Goal: Information Seeking & Learning: Check status

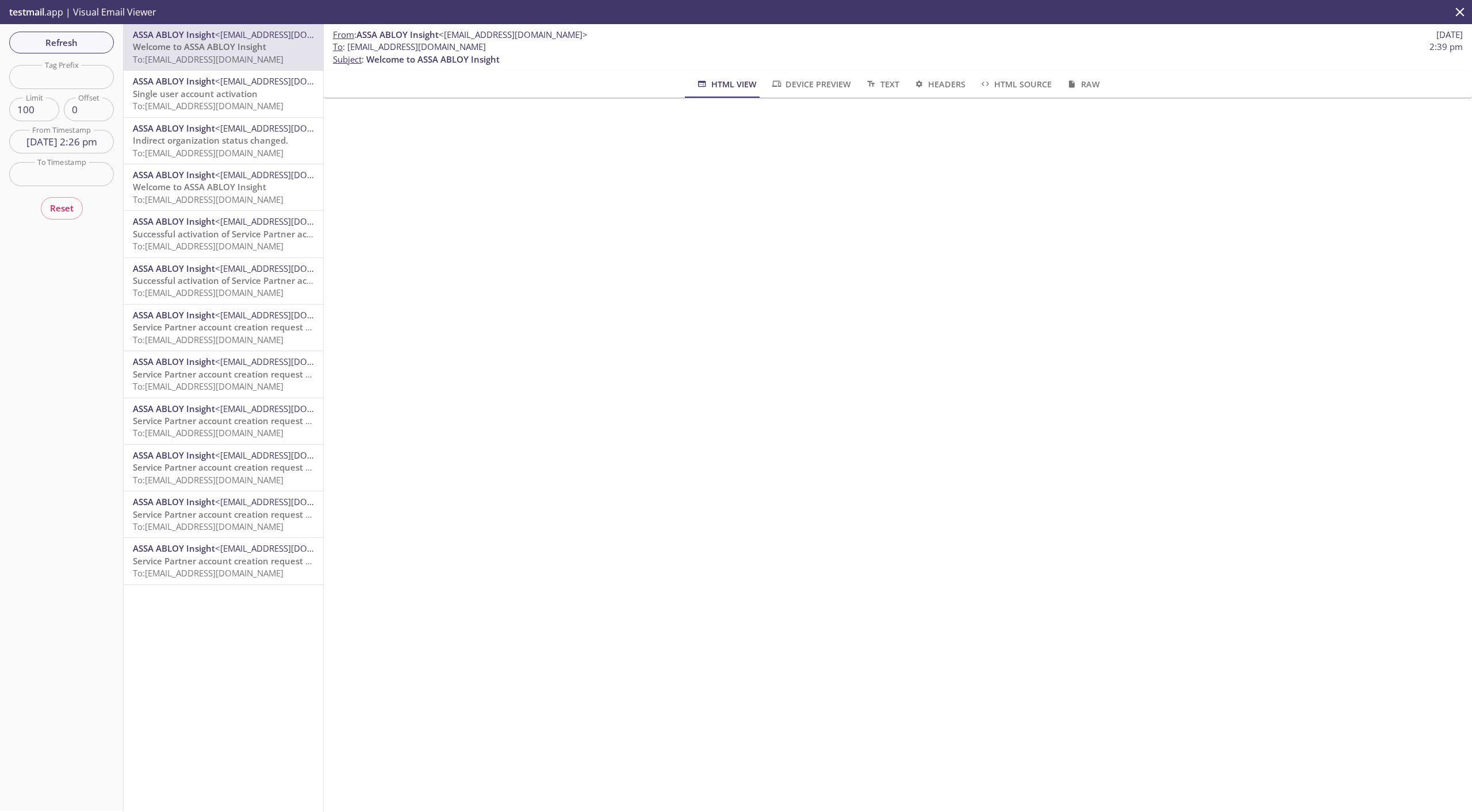
click at [220, 547] on span "<[EMAIL_ADDRESS][DOMAIN_NAME]>" at bounding box center [290, 548] width 149 height 11
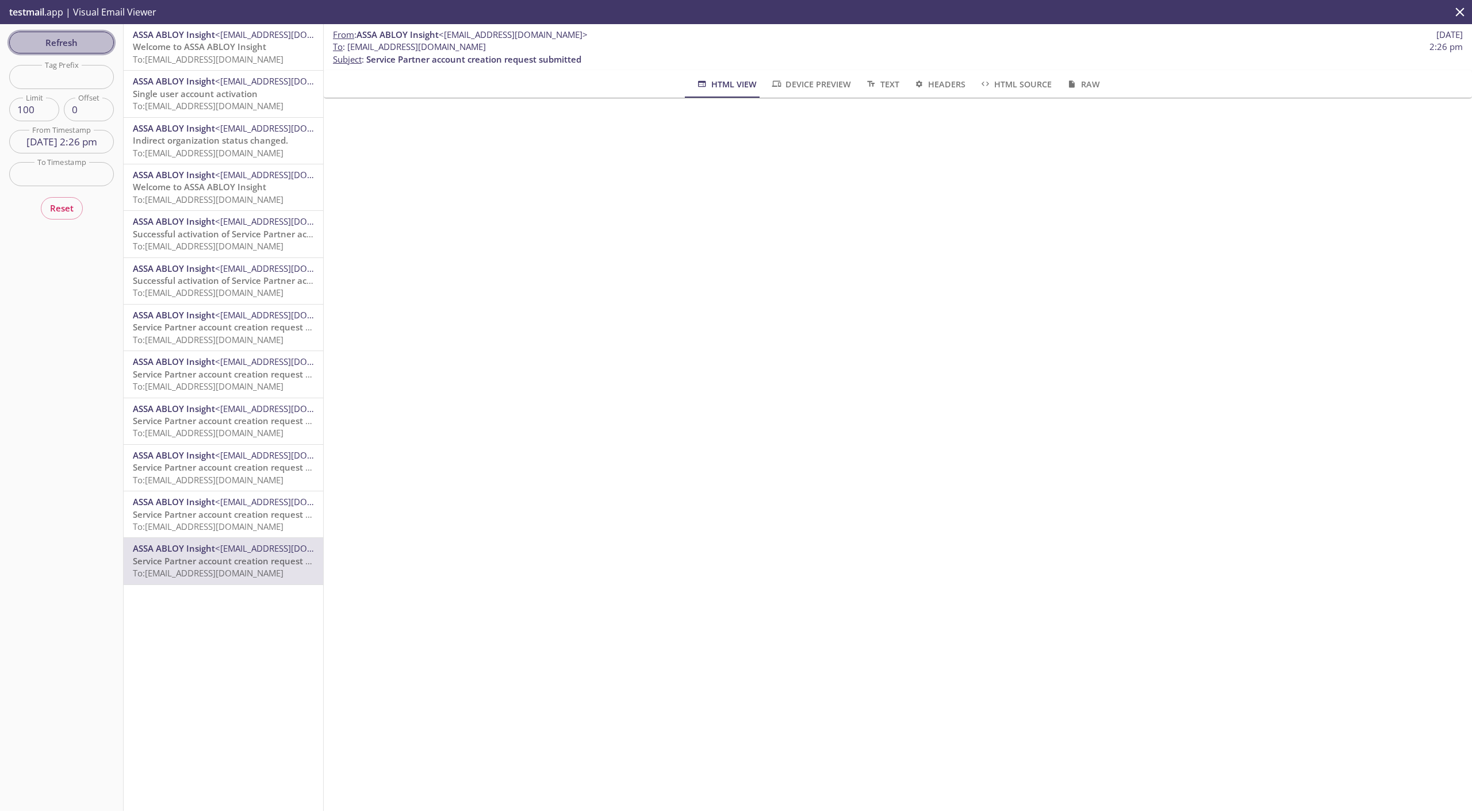
click at [80, 45] on span "Refresh" at bounding box center [61, 43] width 86 height 15
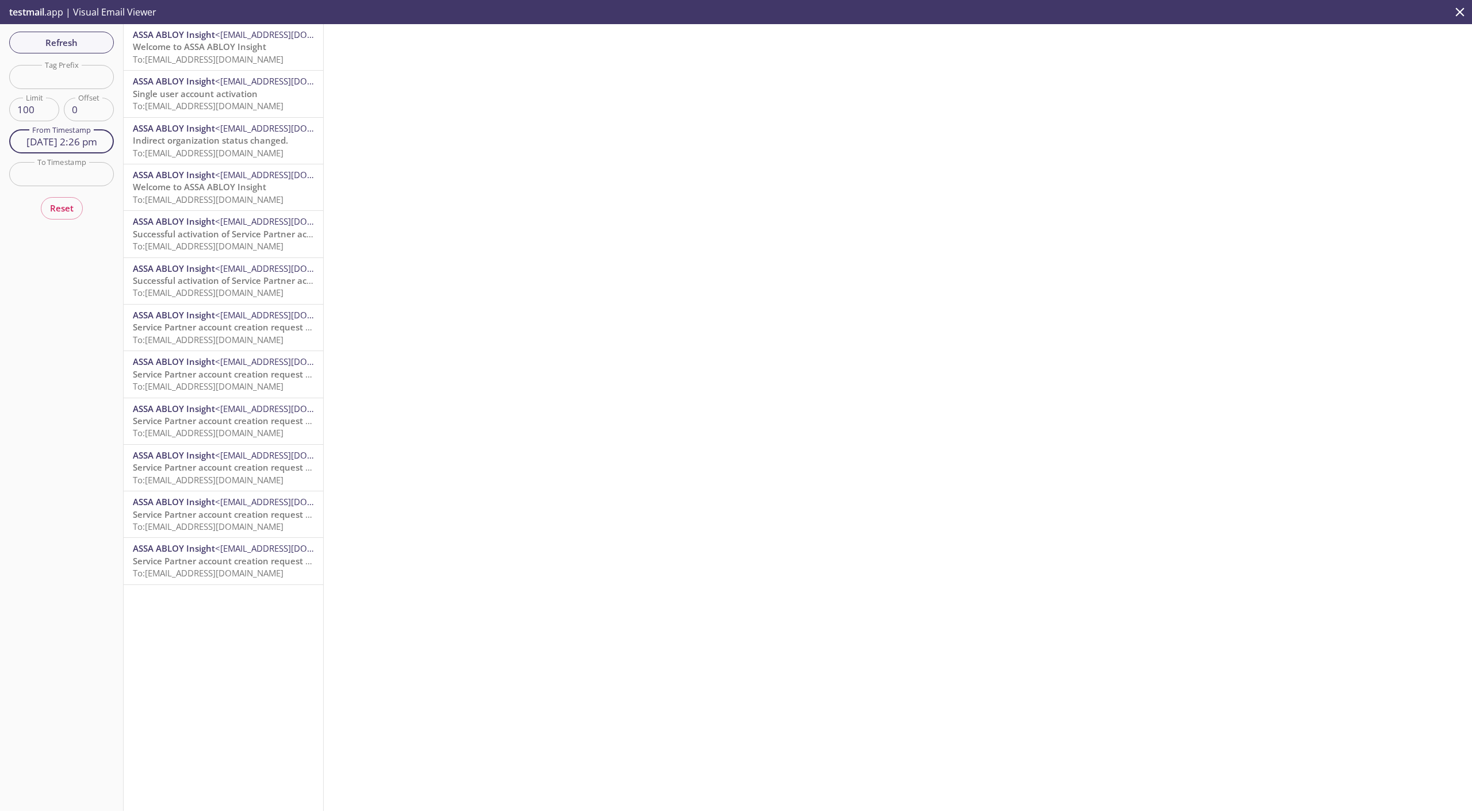
click at [72, 141] on input "[DATE] 2:26 pm" at bounding box center [62, 141] width 105 height 24
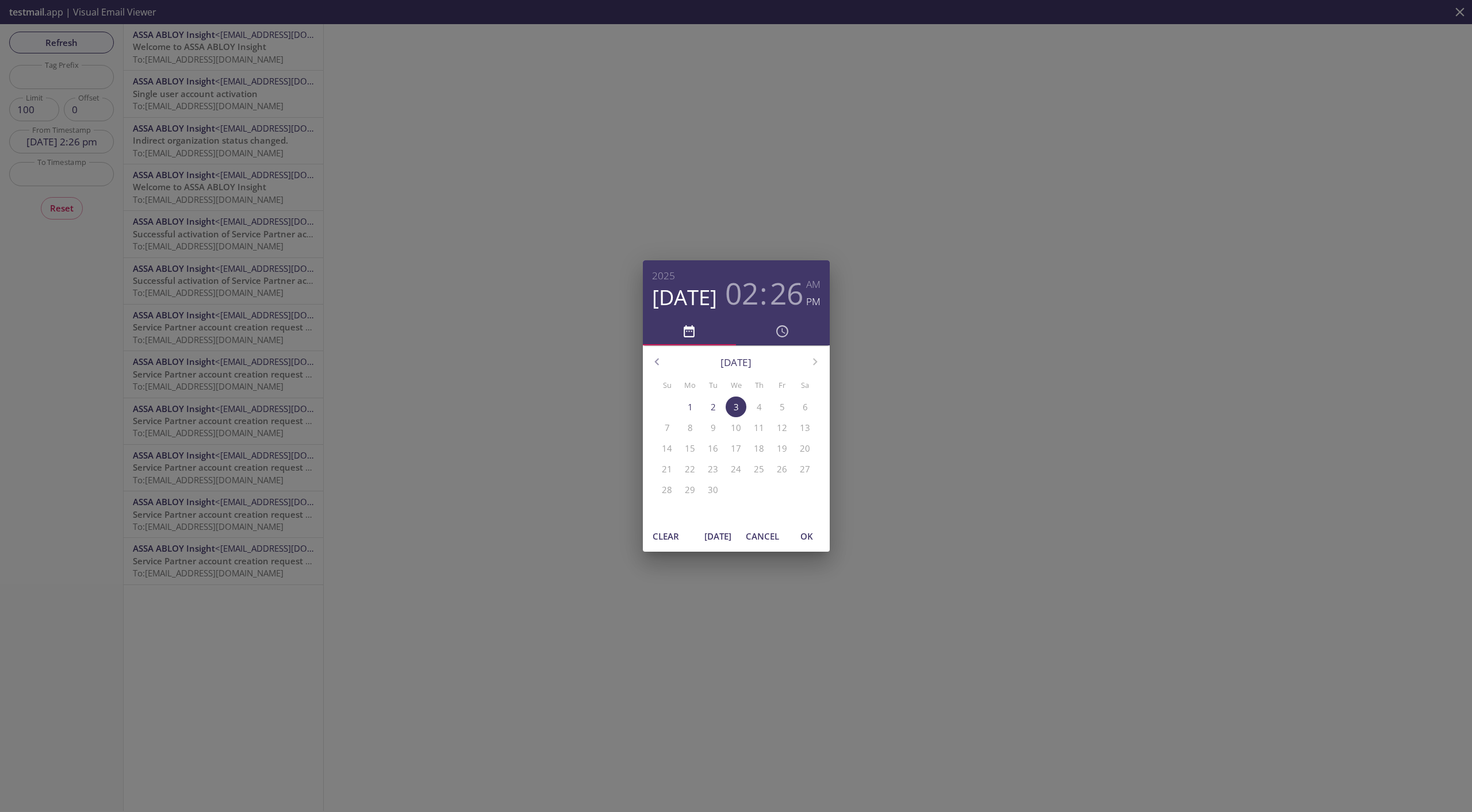
drag, startPoint x: 708, startPoint y: 531, endPoint x: 718, endPoint y: 531, distance: 10.0
click at [708, 531] on span "[DATE]" at bounding box center [718, 536] width 28 height 15
drag, startPoint x: 810, startPoint y: 536, endPoint x: 805, endPoint y: 526, distance: 11.2
click at [810, 536] on span "OK" at bounding box center [806, 536] width 28 height 15
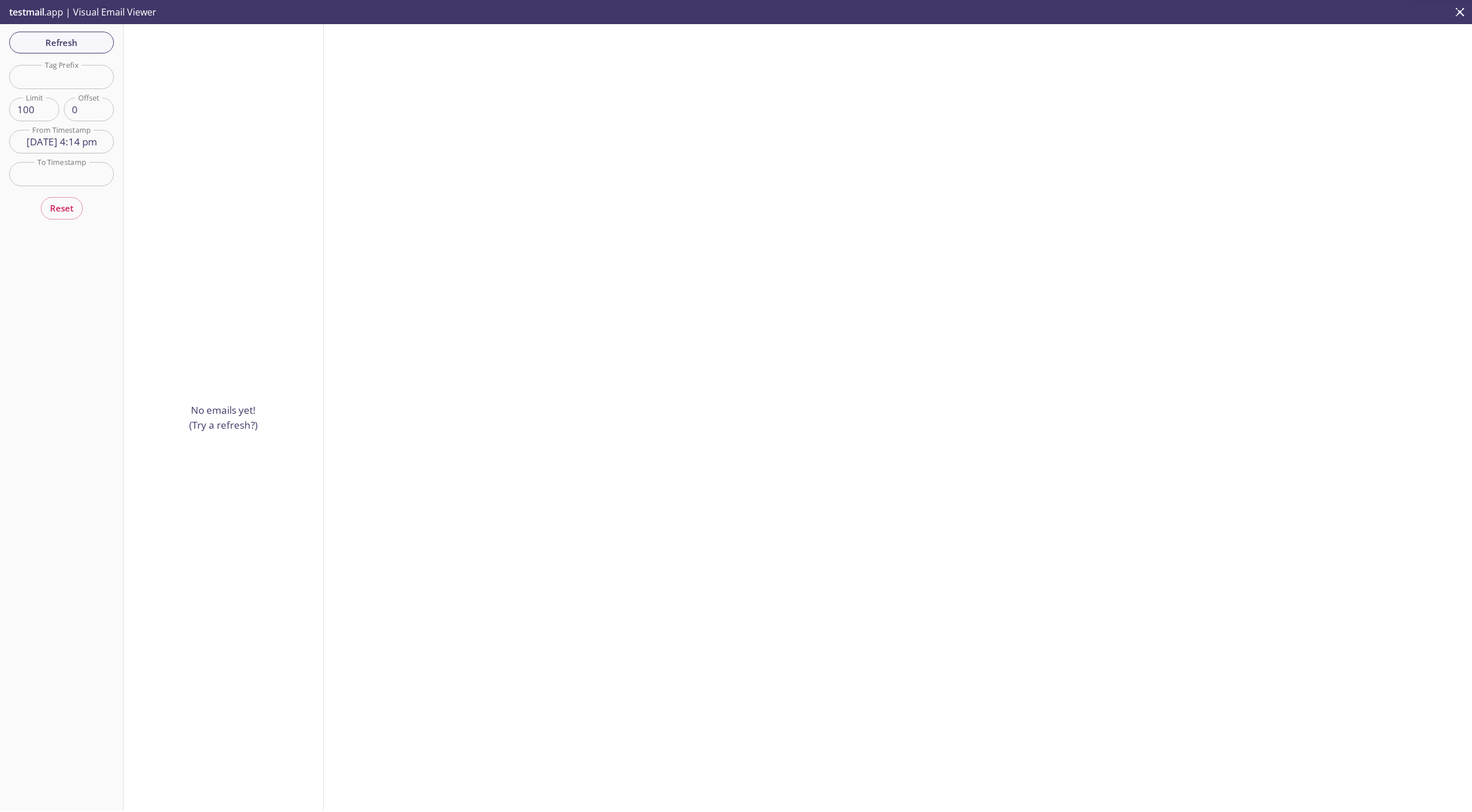
click at [71, 42] on span "Refresh" at bounding box center [61, 43] width 86 height 15
click at [97, 50] on button "Refresh" at bounding box center [62, 43] width 105 height 22
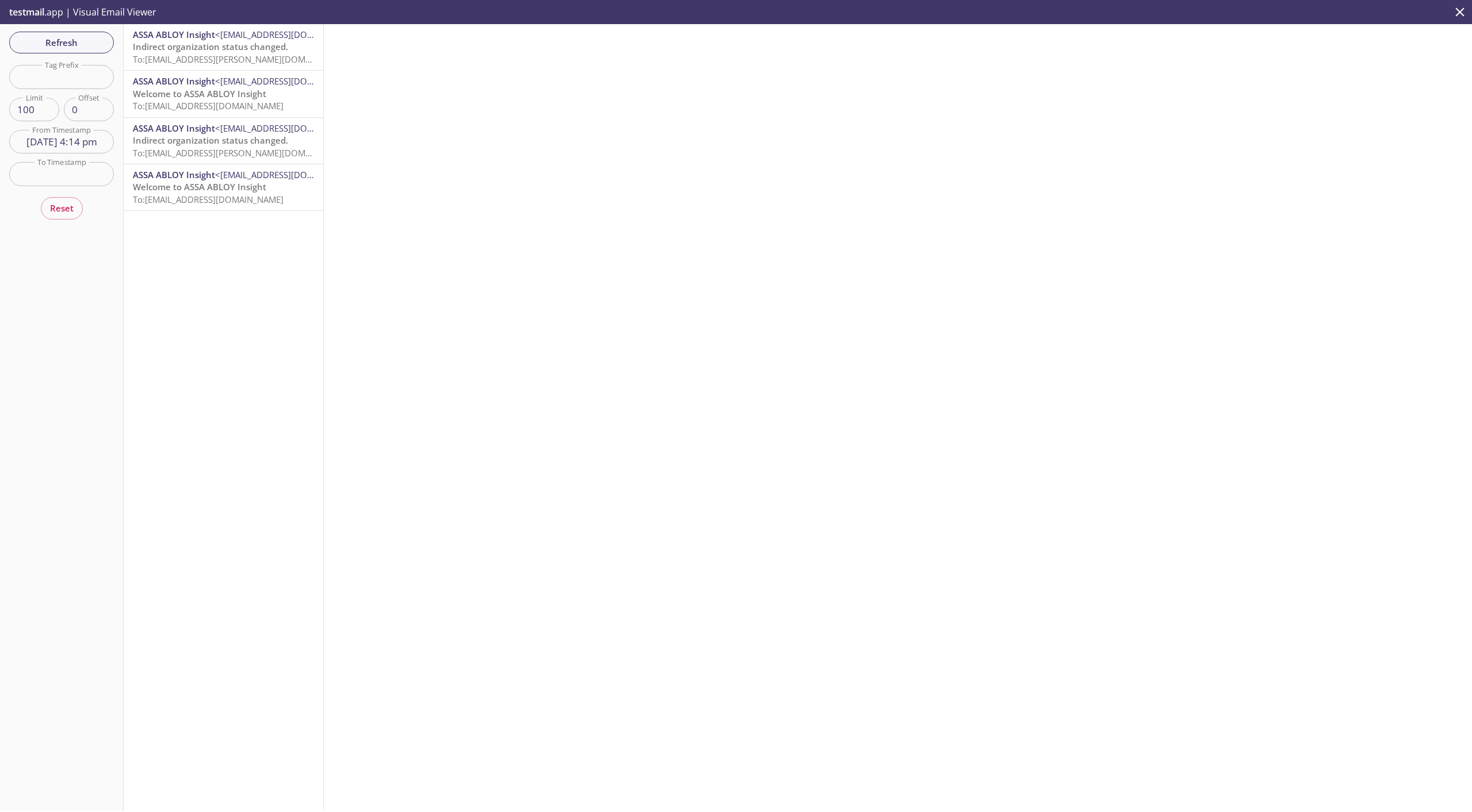
click at [189, 97] on span "Welcome to ASSA ABLOY Insight" at bounding box center [199, 93] width 133 height 11
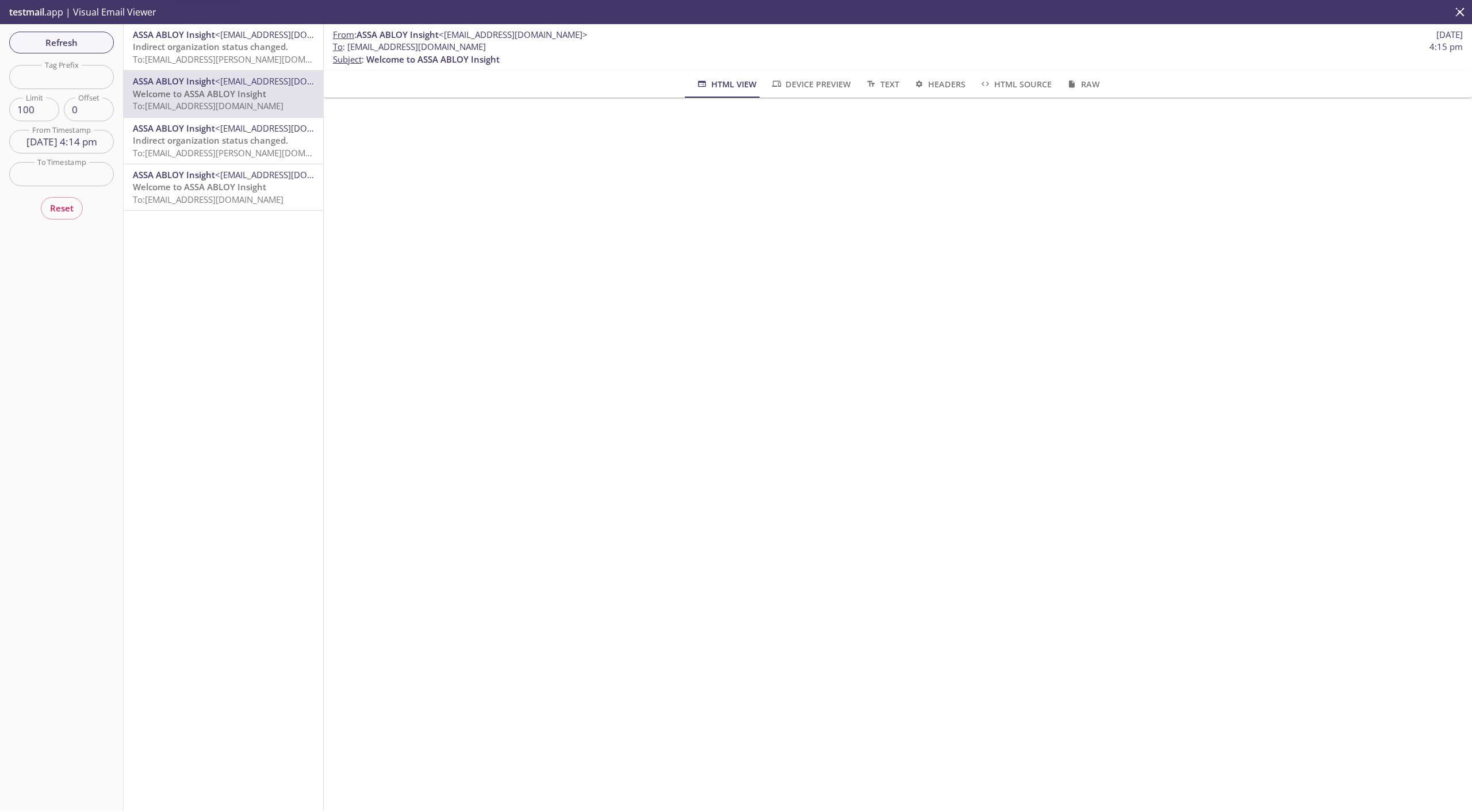
click at [202, 64] on span "To: [EMAIL_ADDRESS][PERSON_NAME][DOMAIN_NAME]" at bounding box center [241, 59] width 216 height 11
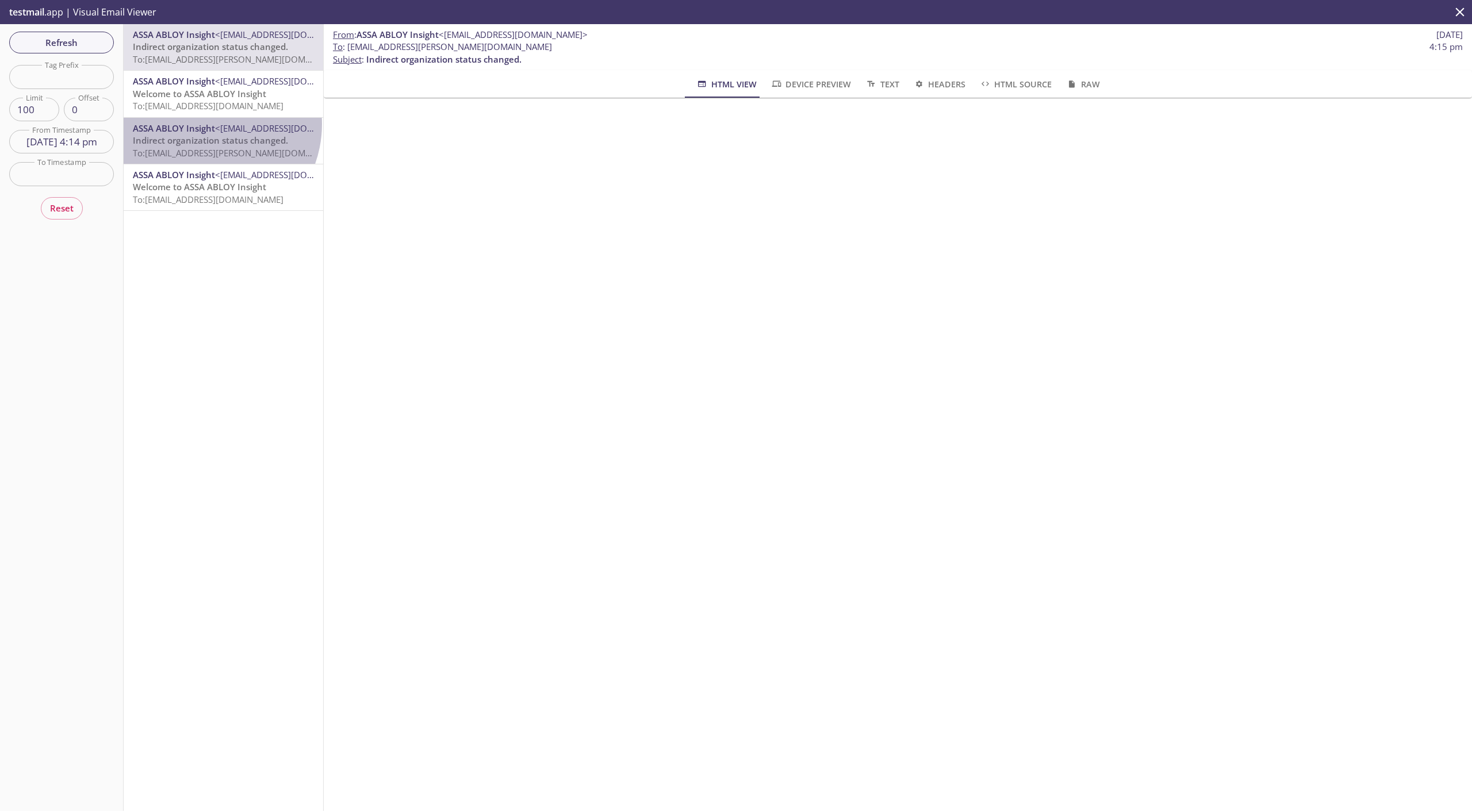
click at [204, 124] on span "ASSA ABLOY Insight" at bounding box center [174, 128] width 83 height 11
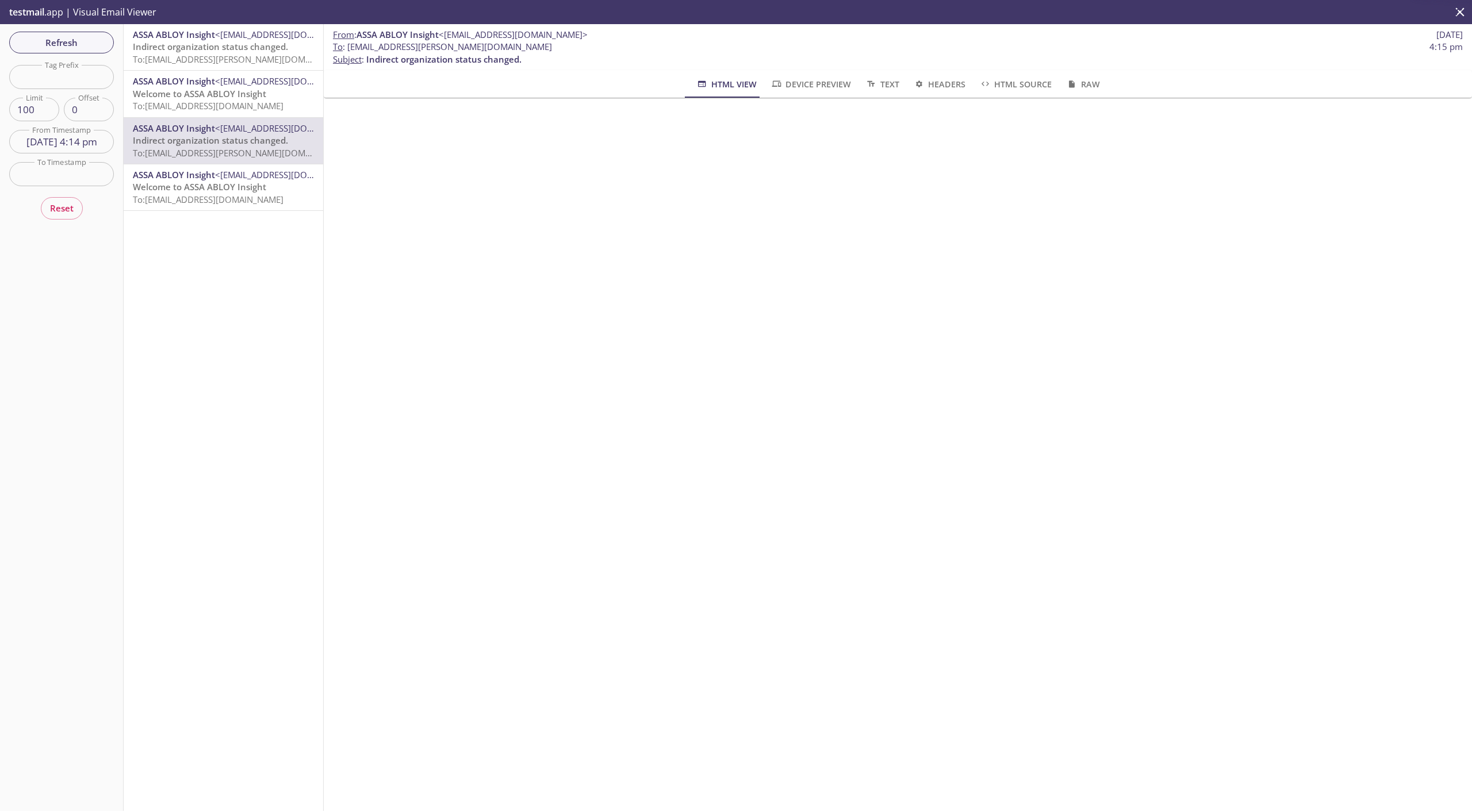
click at [208, 185] on span "Welcome to ASSA ABLOY Insight" at bounding box center [199, 187] width 133 height 11
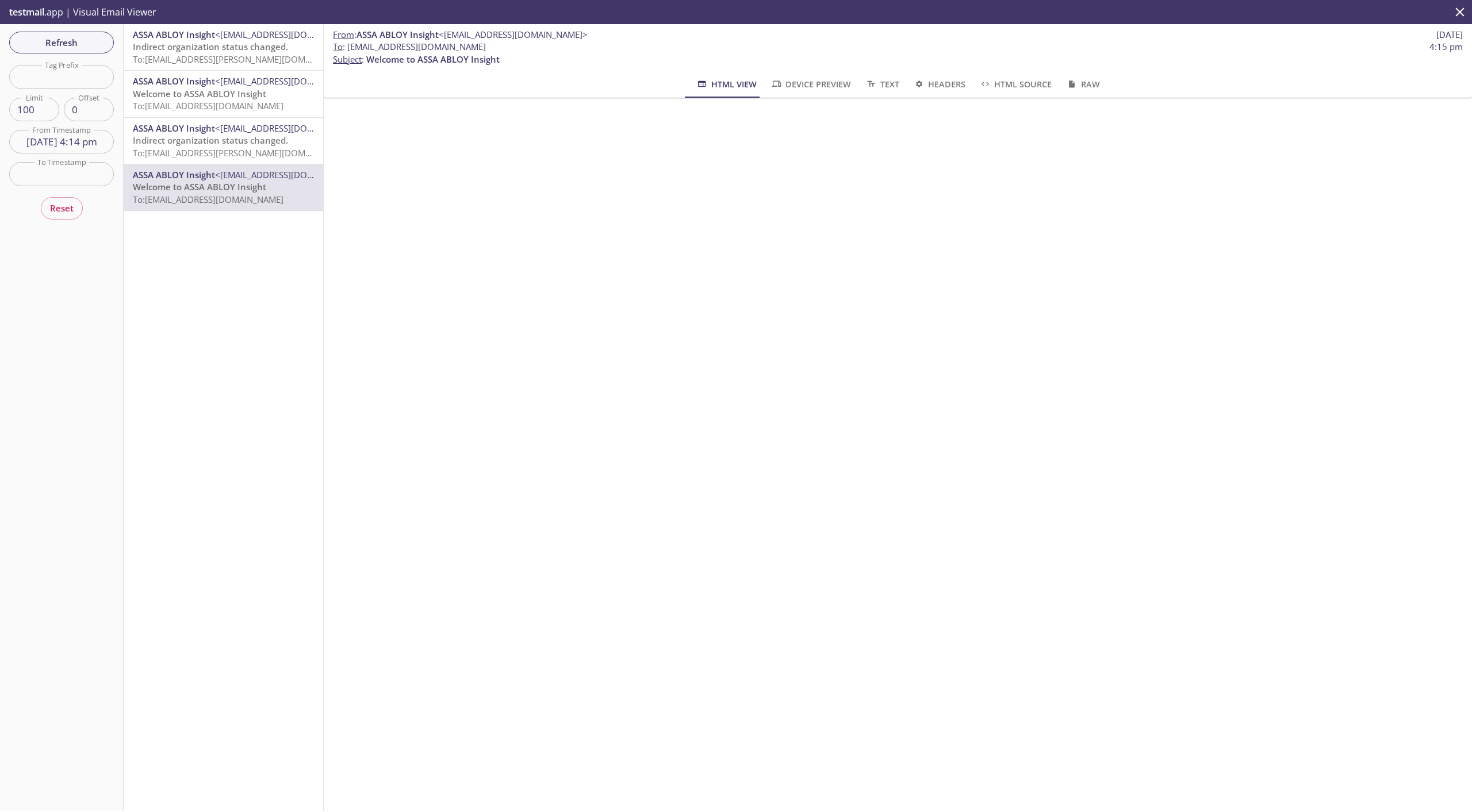
click at [222, 128] on span "<[EMAIL_ADDRESS][DOMAIN_NAME]>" at bounding box center [290, 128] width 149 height 11
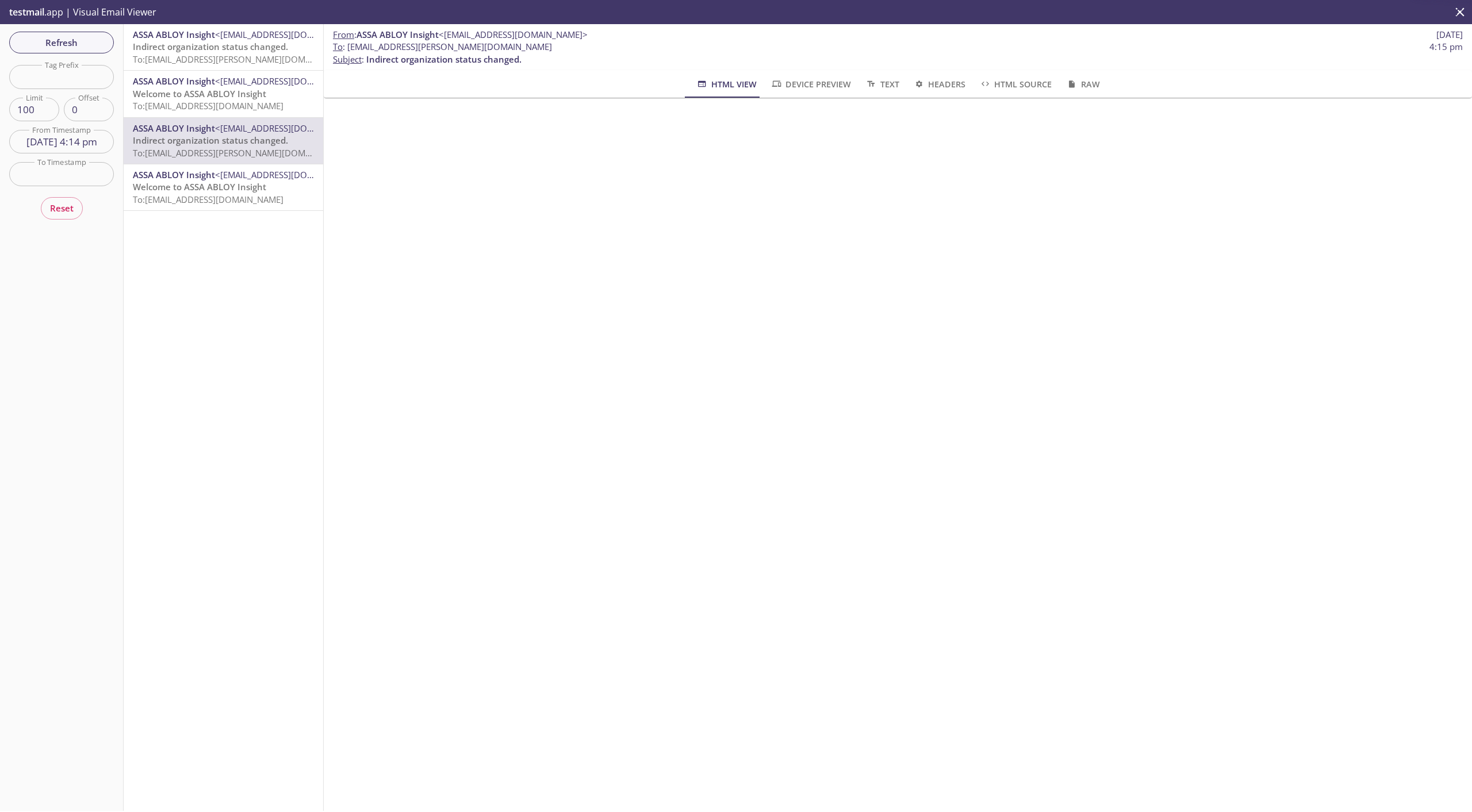
click at [56, 148] on input "[DATE] 4:14 pm" at bounding box center [62, 141] width 105 height 24
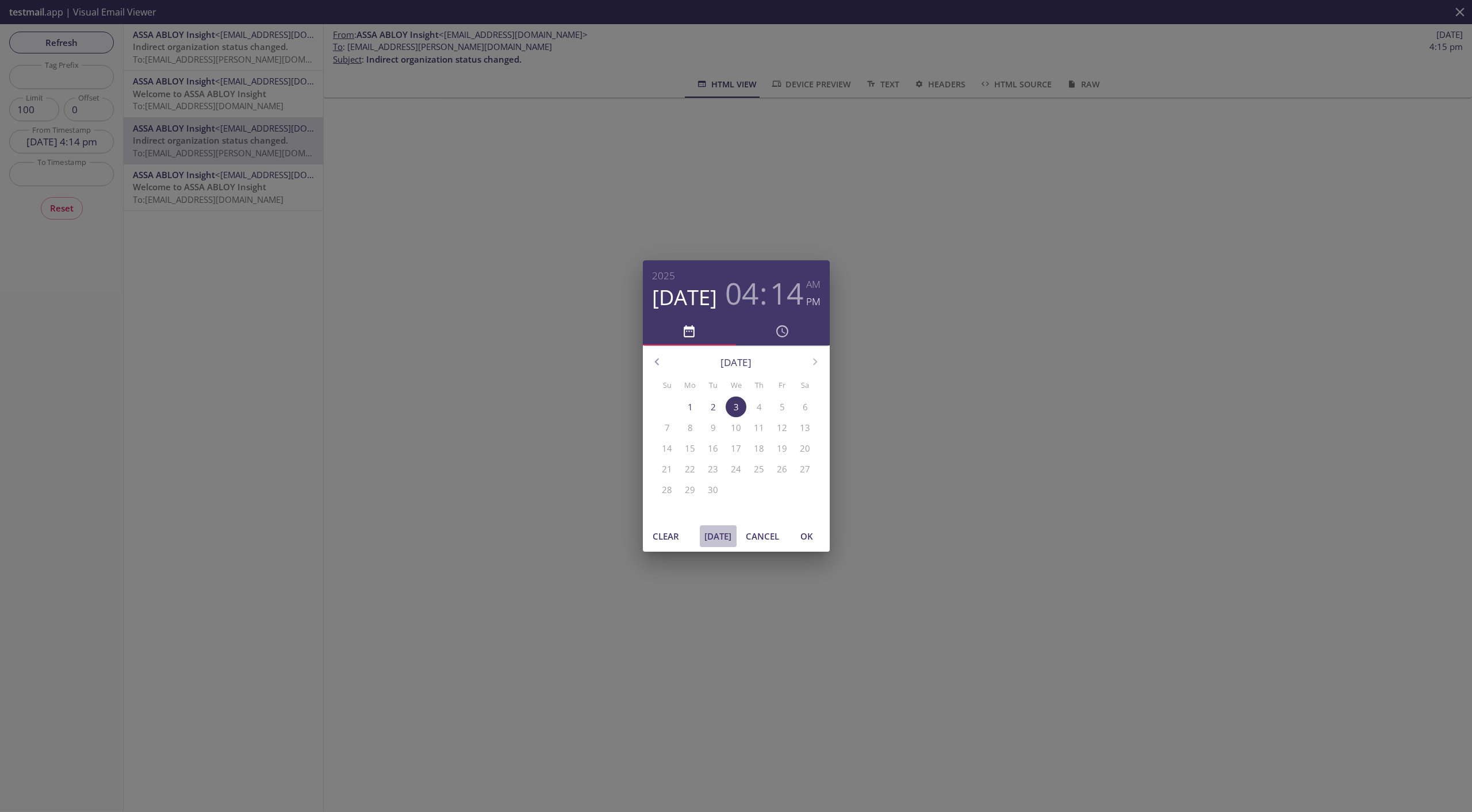
click at [708, 530] on span "[DATE]" at bounding box center [718, 536] width 28 height 15
click at [808, 540] on span "OK" at bounding box center [806, 536] width 28 height 15
type input "[DATE] 4:16 pm"
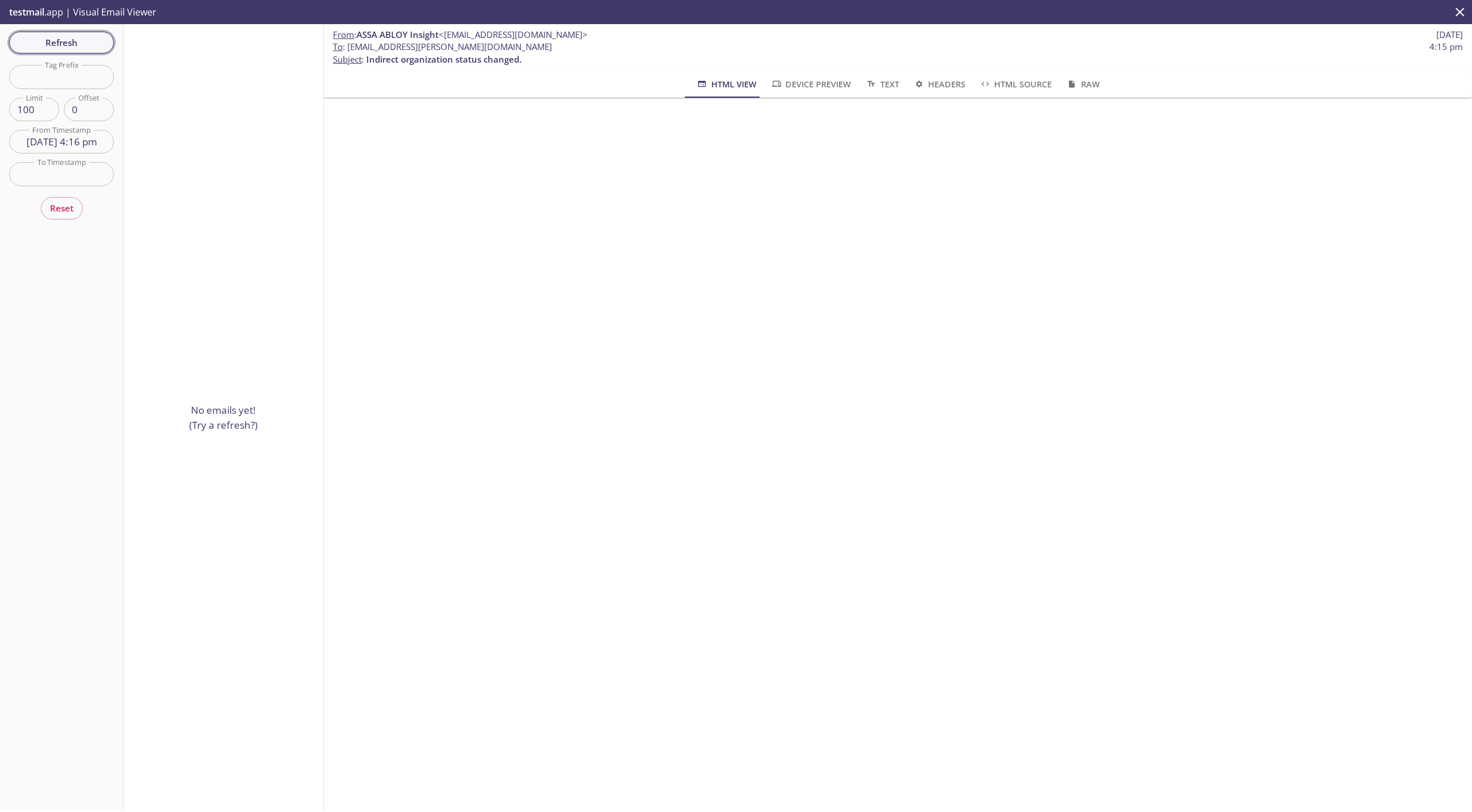
click at [94, 44] on span "Refresh" at bounding box center [61, 43] width 86 height 15
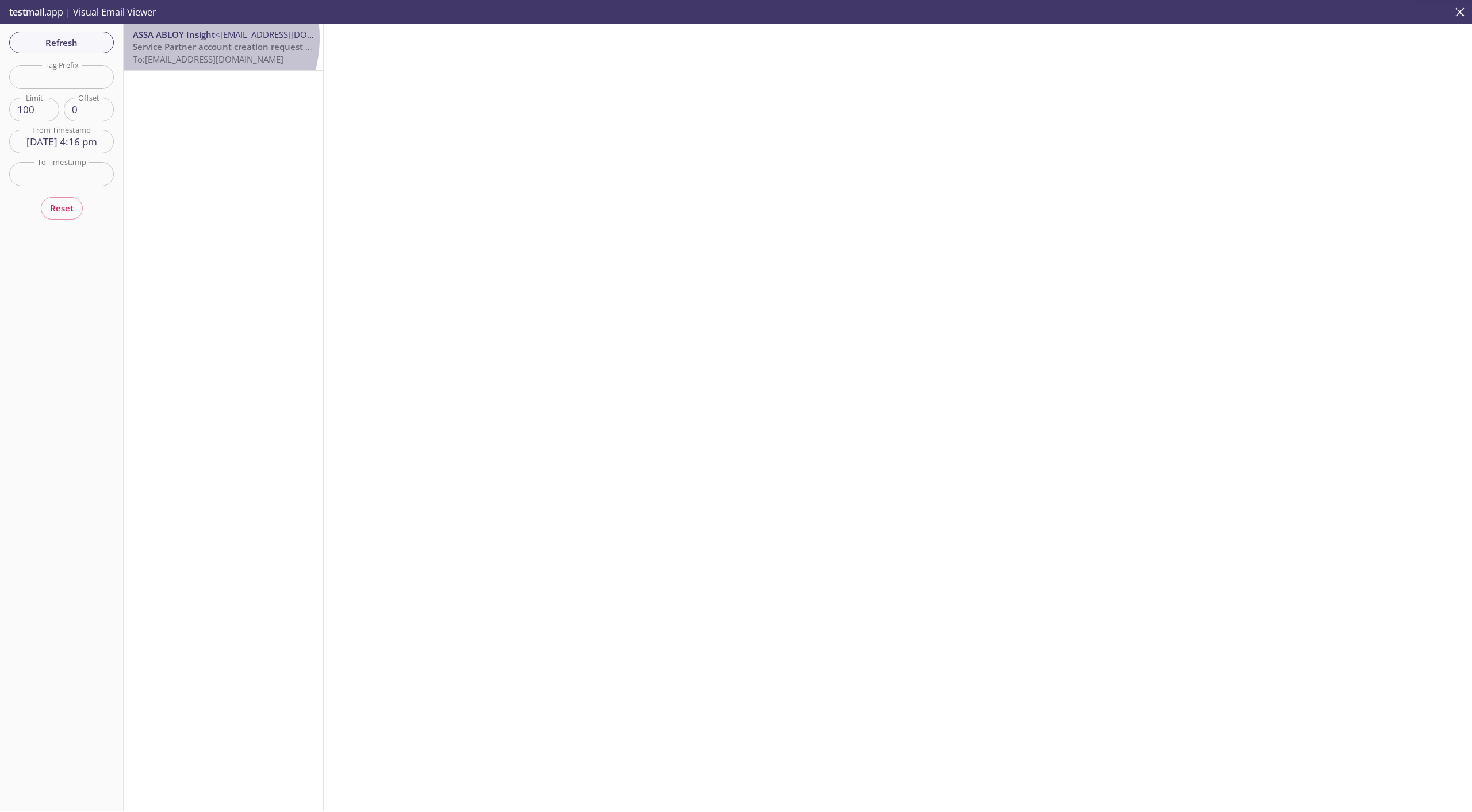
click at [195, 38] on span "ASSA ABLOY Insight" at bounding box center [174, 34] width 83 height 11
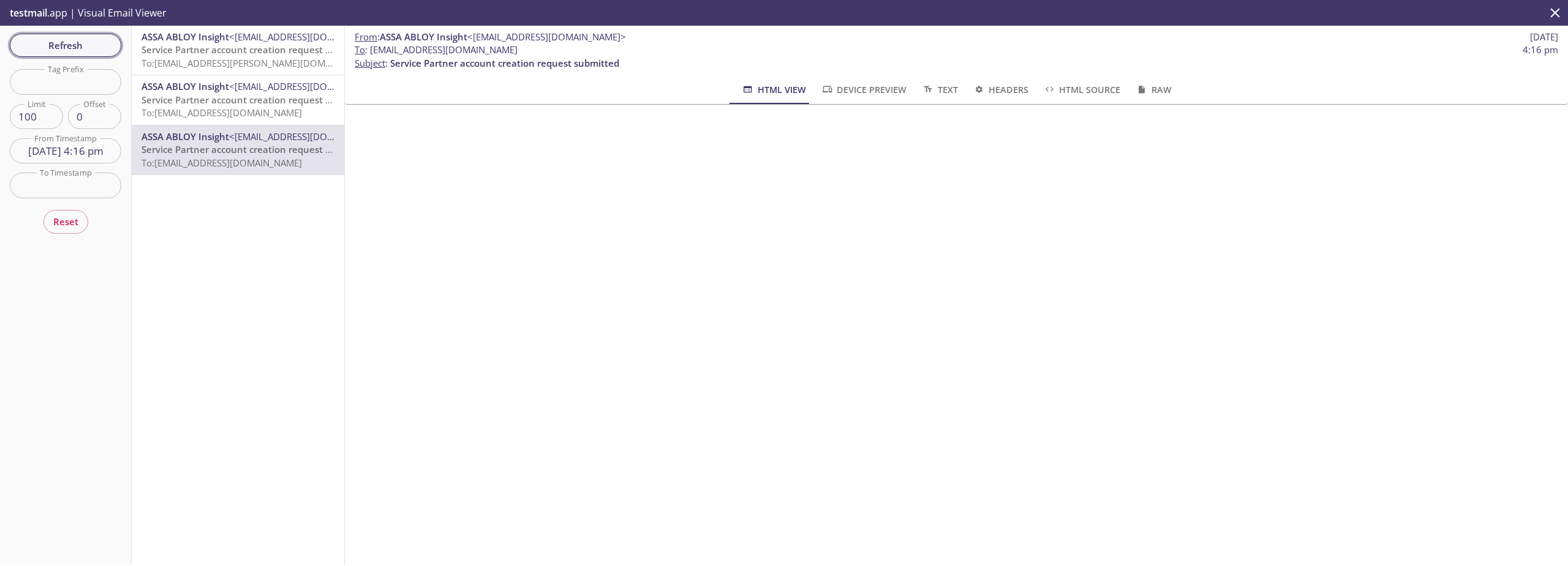
click at [61, 51] on span "Refresh" at bounding box center [65, 45] width 92 height 16
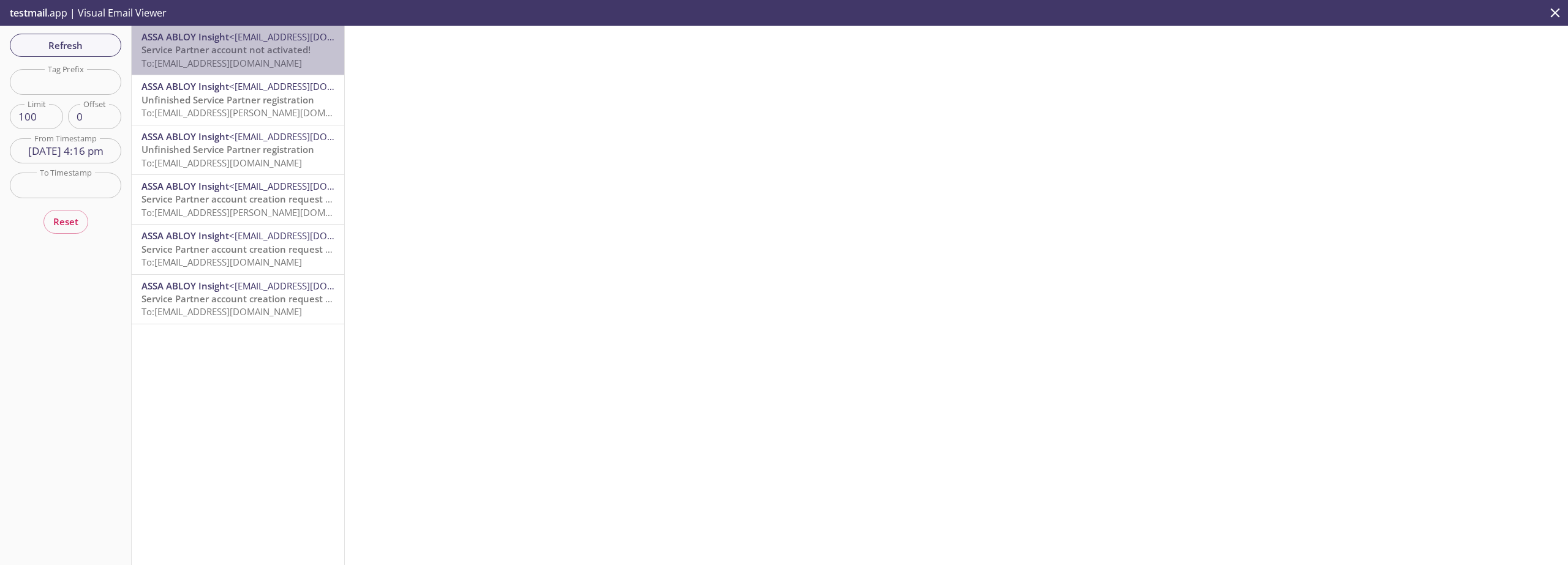
click at [263, 58] on span "To: [EMAIL_ADDRESS][DOMAIN_NAME]" at bounding box center [221, 63] width 161 height 12
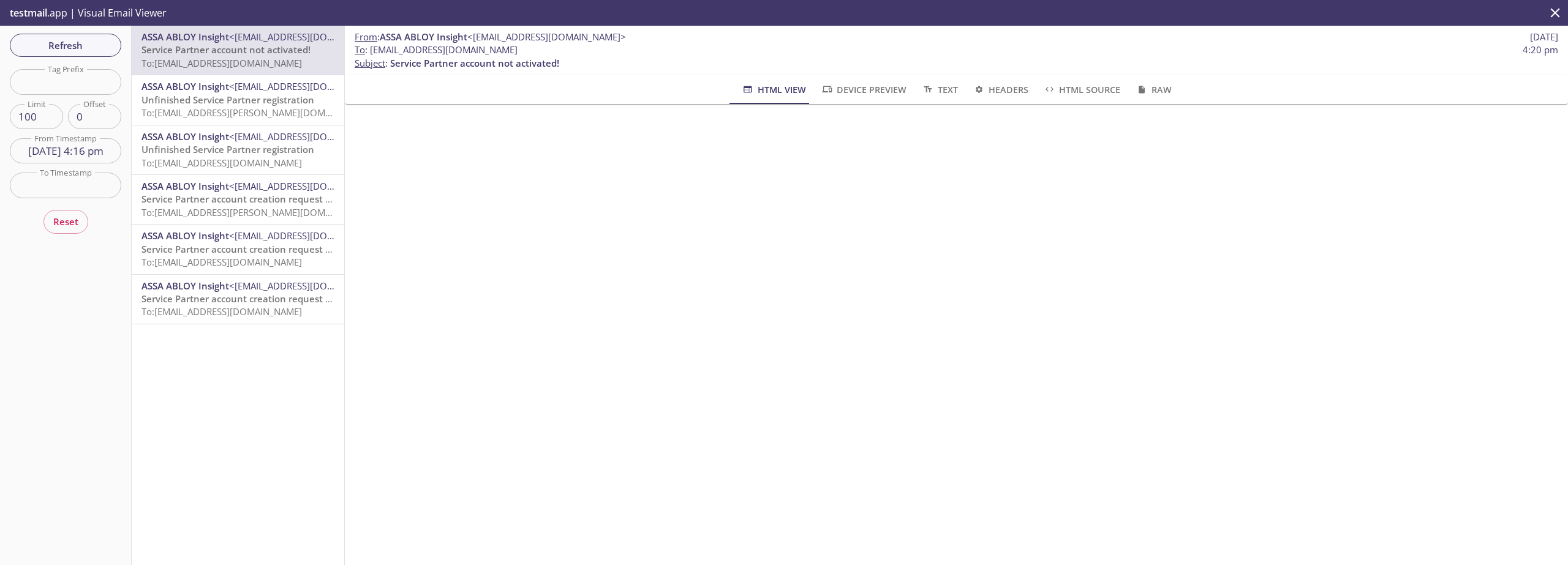
scroll to position [39, 0]
click at [263, 292] on span "<[EMAIL_ADDRESS][DOMAIN_NAME]>" at bounding box center [308, 285] width 159 height 12
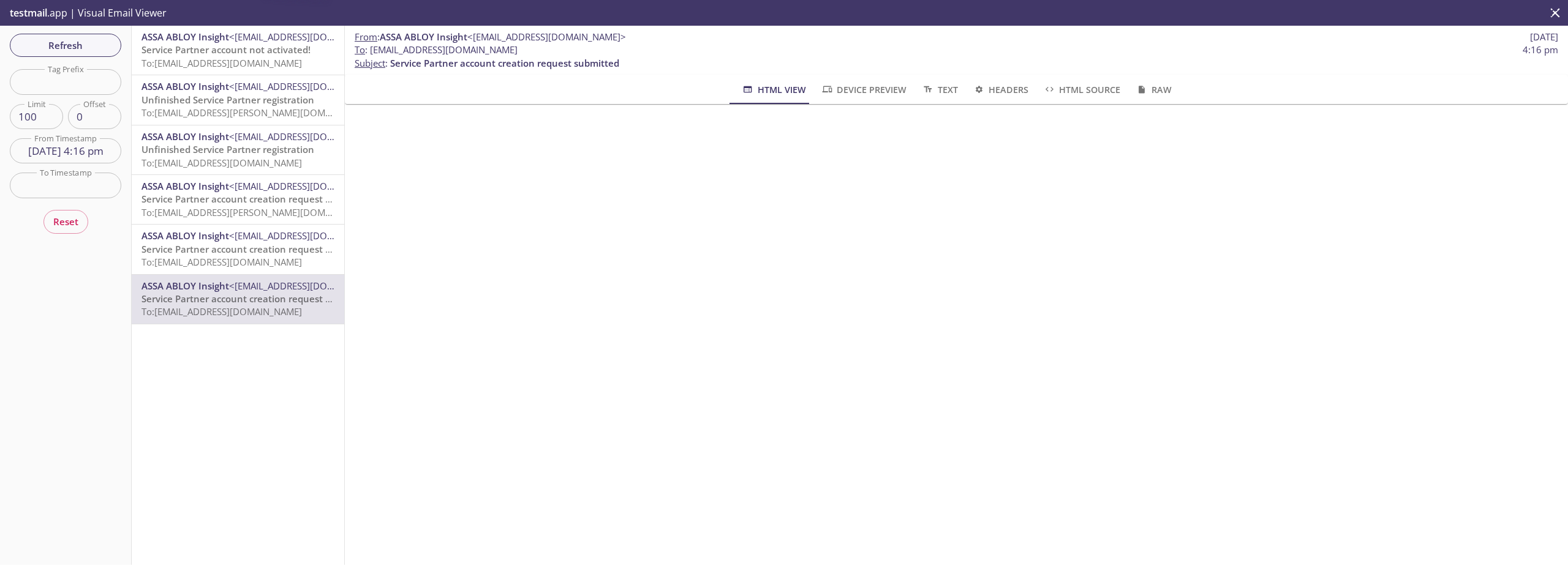
click at [265, 248] on span "Service Partner account creation request pending approval" at bounding box center [272, 248] width 261 height 12
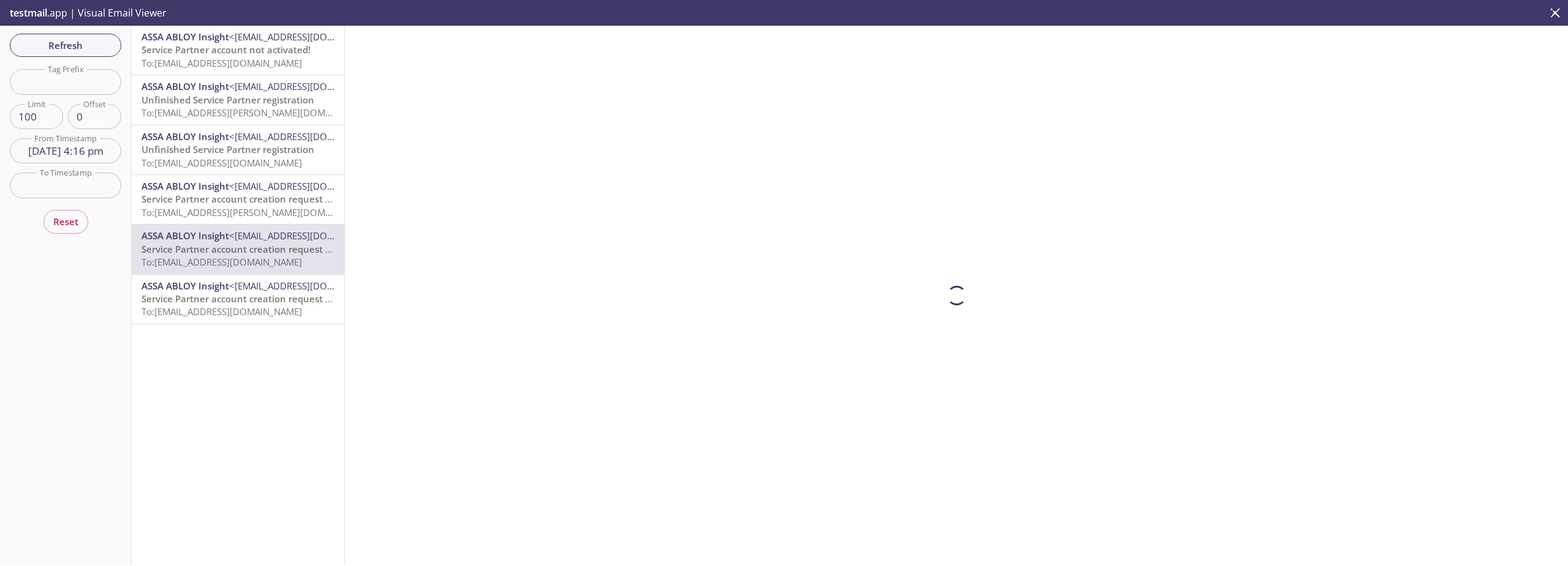
click at [277, 202] on span "Service Partner account creation request pending approval" at bounding box center [272, 199] width 261 height 12
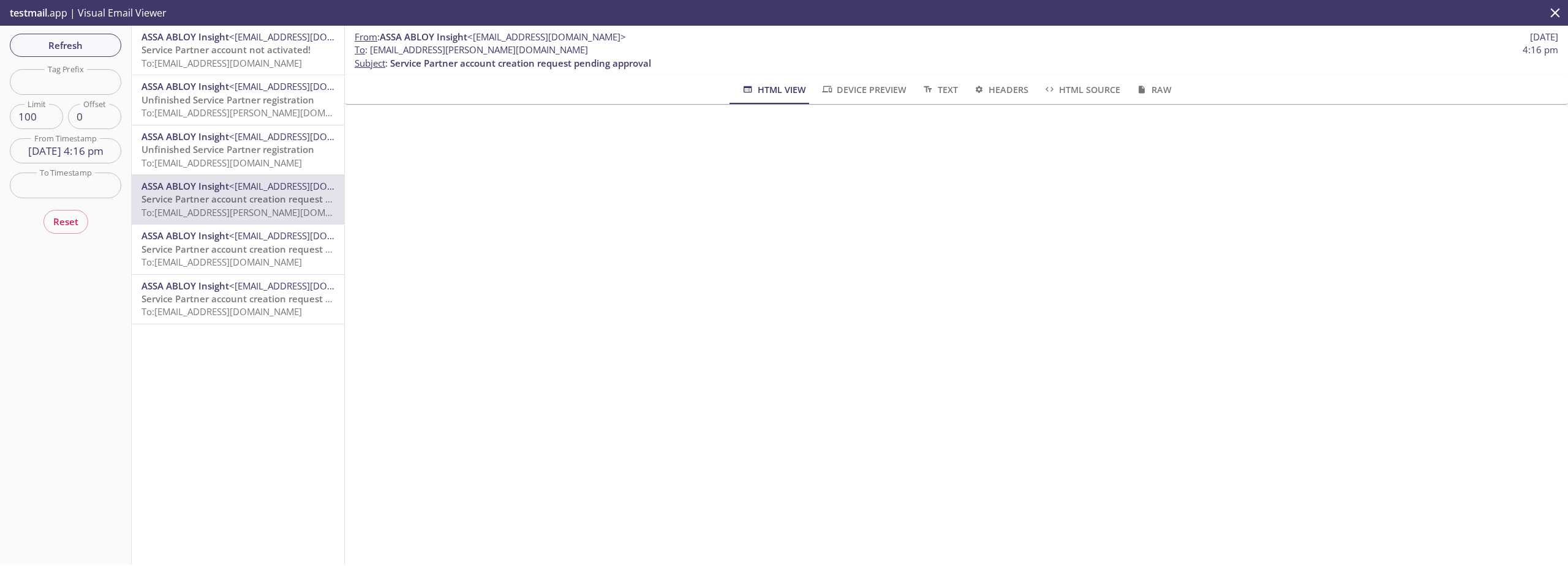
click at [84, 153] on input "[DATE] 4:16 pm" at bounding box center [66, 151] width 112 height 25
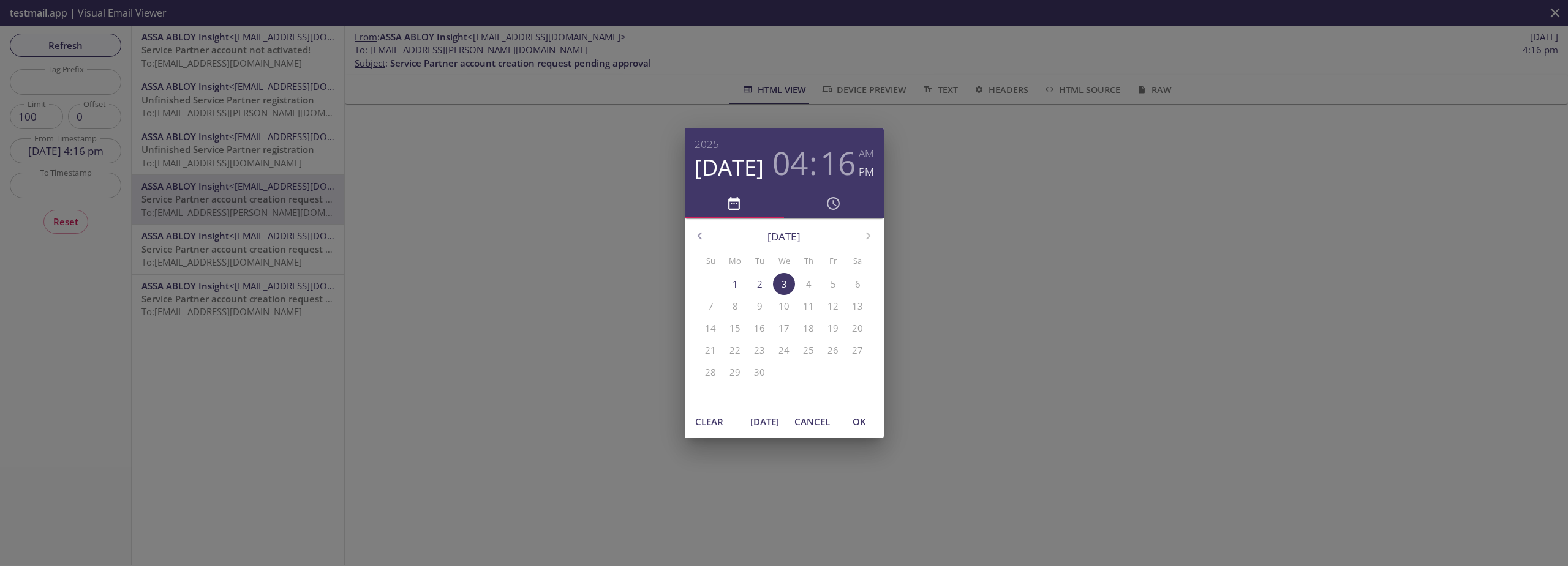
click at [143, 307] on div "[DATE] 04 : 16 AM PM [DATE] Su Mo Tu We Th Fr Sa 31 1 2 3 4 5 6 7 8 9 10 11 12 …" at bounding box center [784, 283] width 1568 height 566
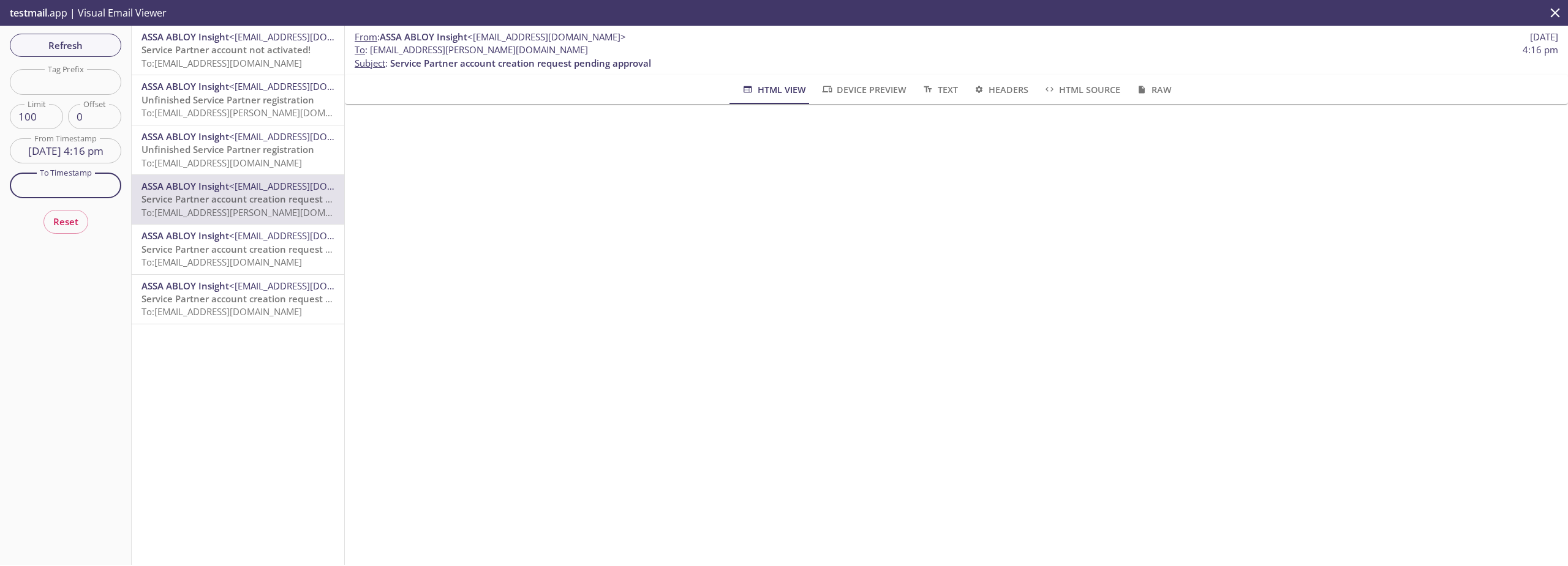
click at [64, 198] on input "text" at bounding box center [66, 185] width 112 height 25
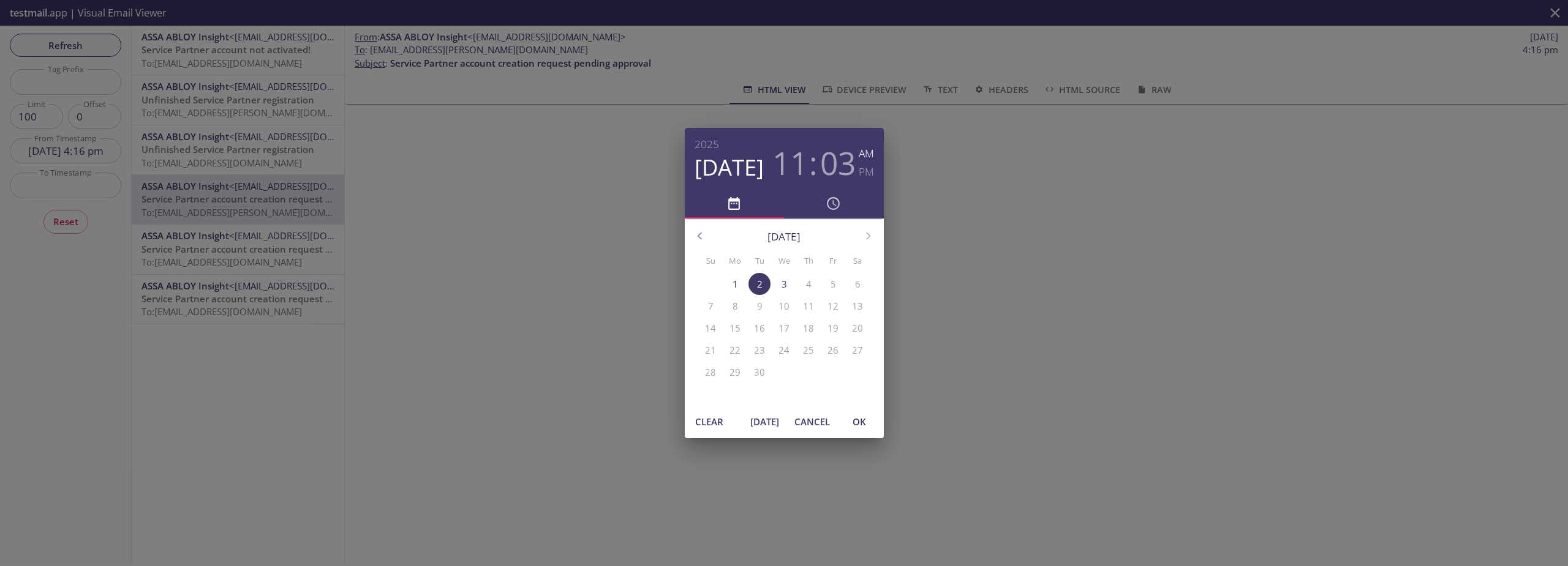
click at [76, 212] on div "[DATE] 11 : 03 AM PM [DATE] Su Mo Tu We Th Fr Sa 31 1 2 3 4 5 6 7 8 9 10 11 12 …" at bounding box center [784, 283] width 1568 height 566
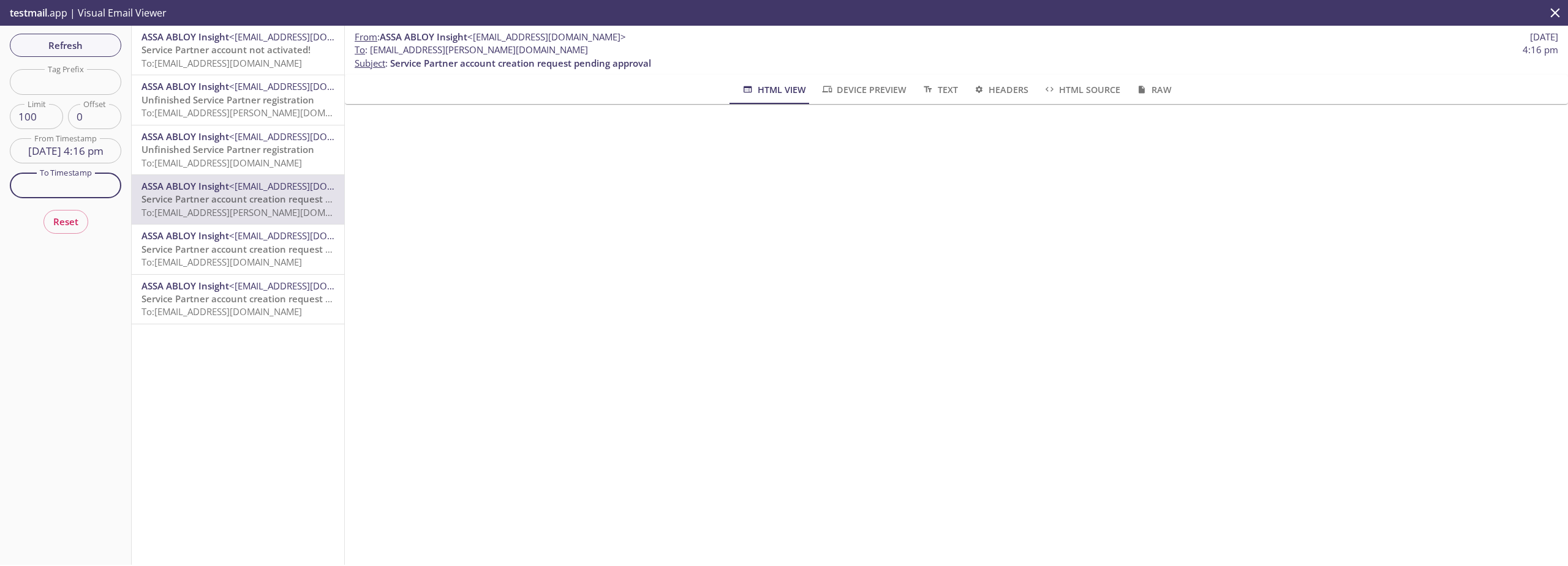
click at [76, 217] on span "Reset" at bounding box center [66, 222] width 25 height 16
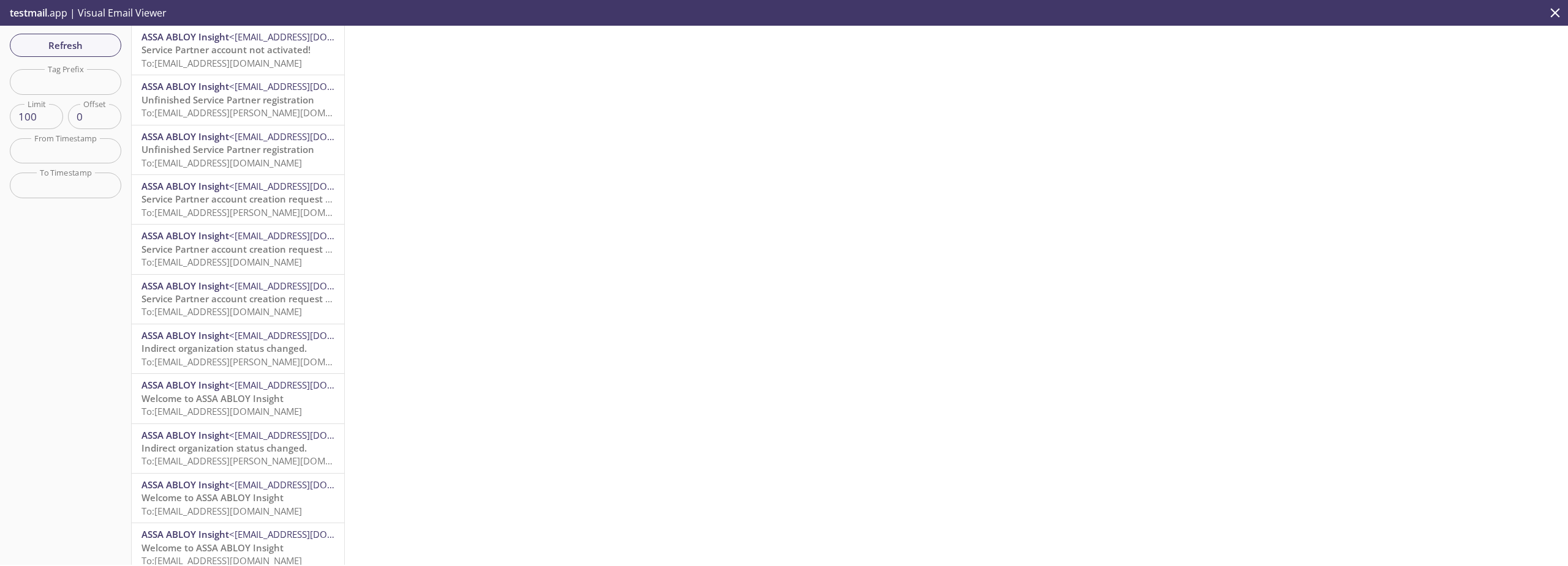
click at [165, 341] on span "ASSA ABLOY Insight" at bounding box center [185, 335] width 88 height 12
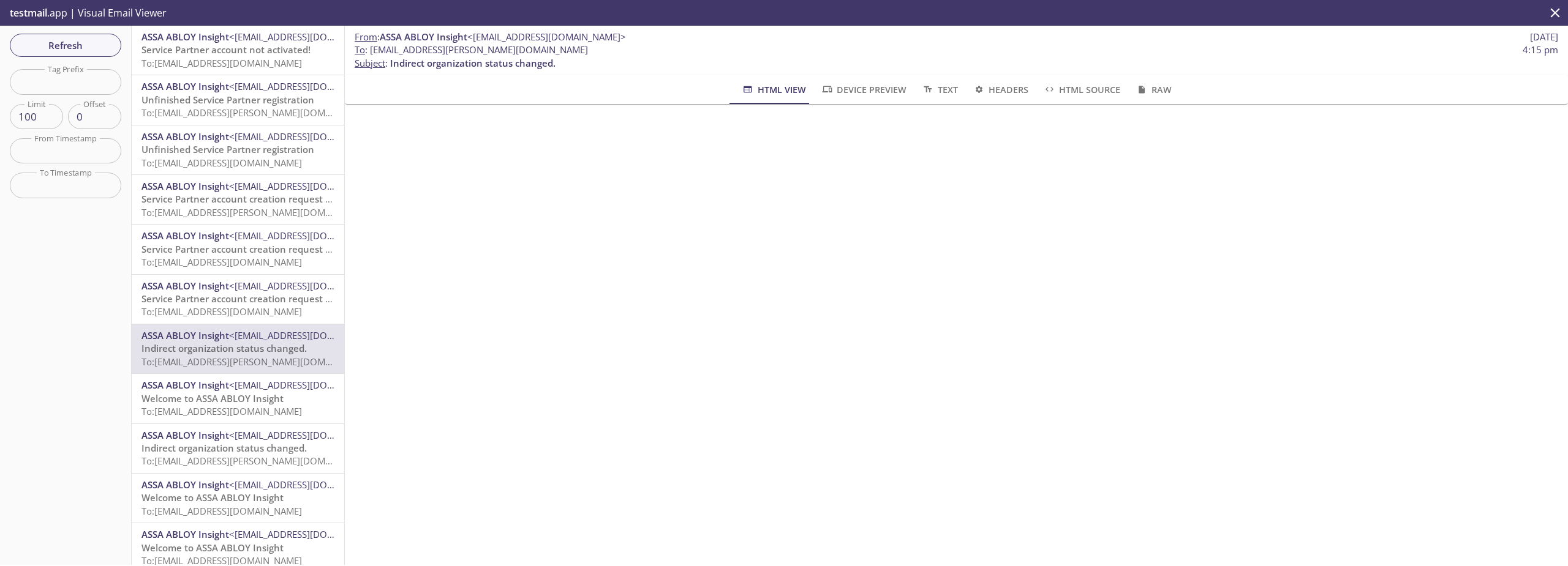
click at [400, 67] on span "Indirect organization status changed." at bounding box center [472, 63] width 165 height 12
drag, startPoint x: 391, startPoint y: 62, endPoint x: 596, endPoint y: 58, distance: 205.0
click at [596, 58] on p "To : [EMAIL_ADDRESS][PERSON_NAME][DOMAIN_NAME] 4:15 pm Subject : Indirect organ…" at bounding box center [956, 56] width 1203 height 27
copy span "Indirect organization status changed."
click at [245, 397] on span "Welcome to ASSA ABLOY Insight" at bounding box center [212, 398] width 142 height 12
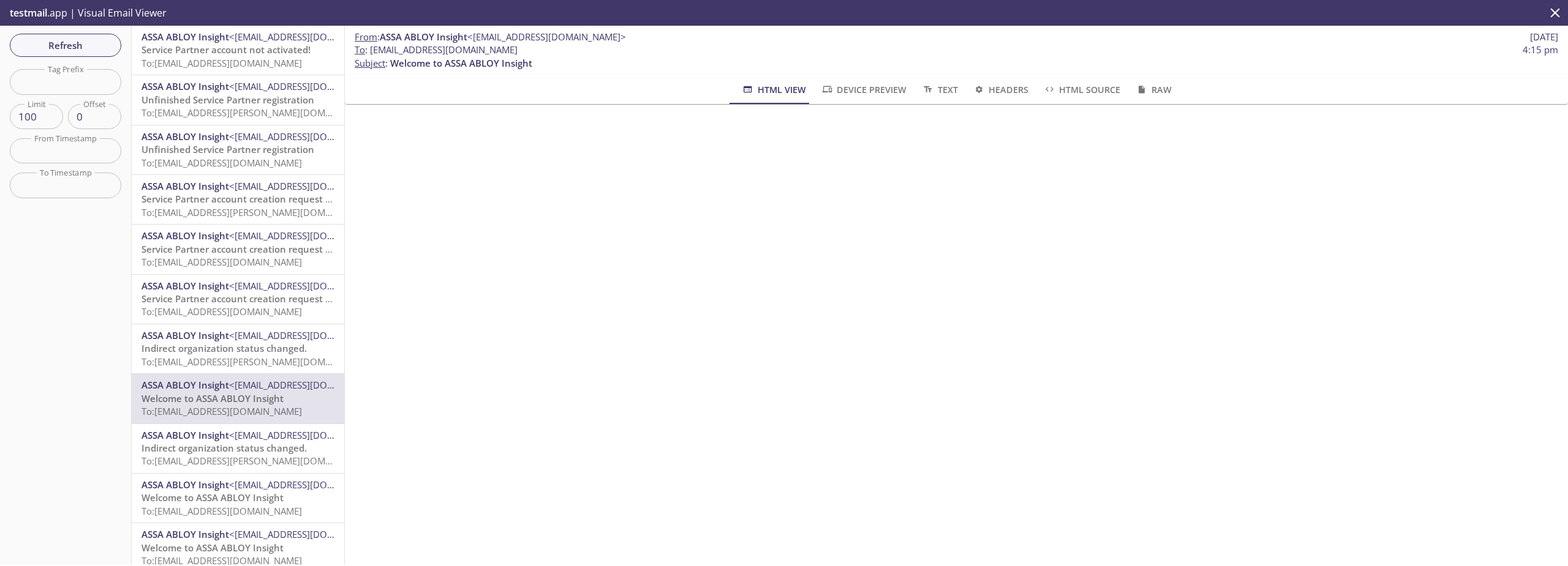
click at [235, 367] on span "To: [EMAIL_ADDRESS][PERSON_NAME][DOMAIN_NAME]" at bounding box center [257, 361] width 231 height 12
